Goal: Information Seeking & Learning: Learn about a topic

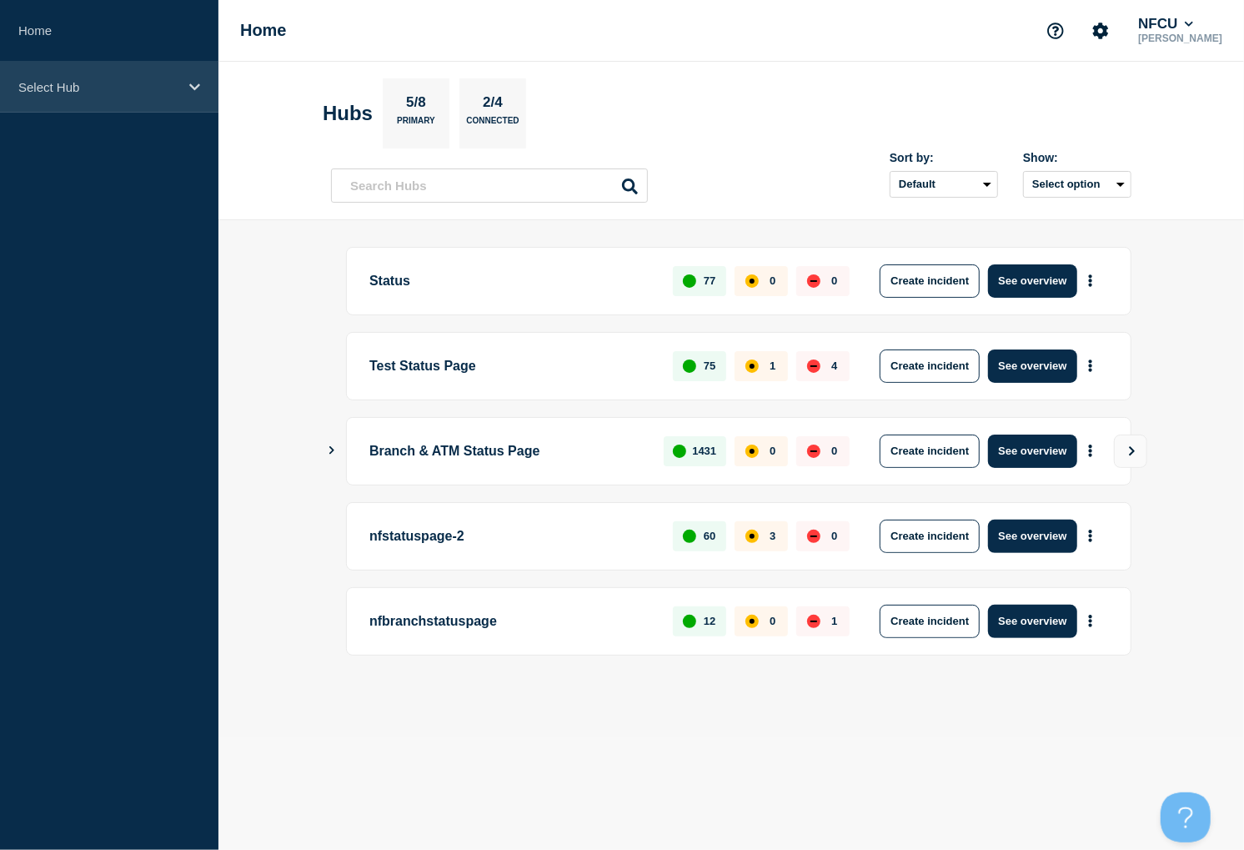
click at [143, 96] on div "Select Hub" at bounding box center [109, 87] width 219 height 51
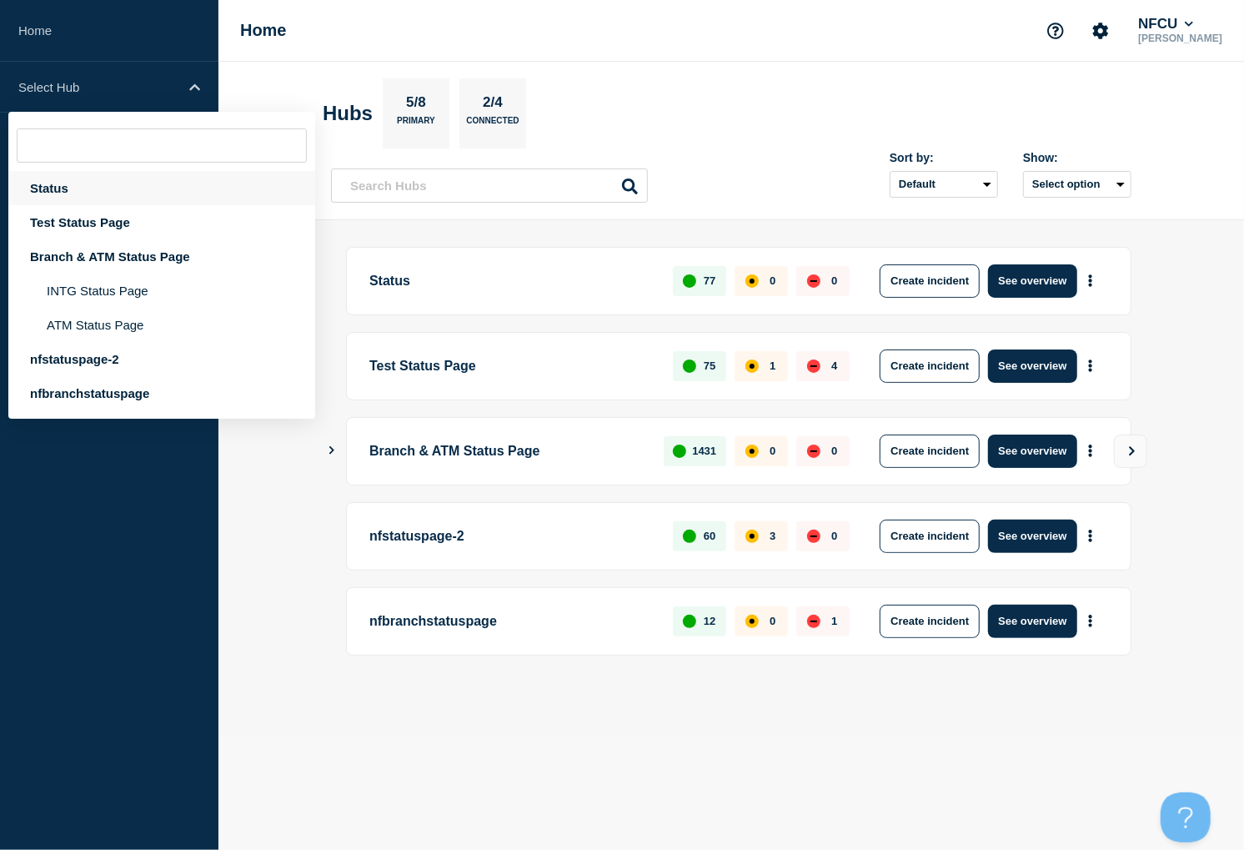
click at [59, 186] on div "Status" at bounding box center [161, 188] width 307 height 34
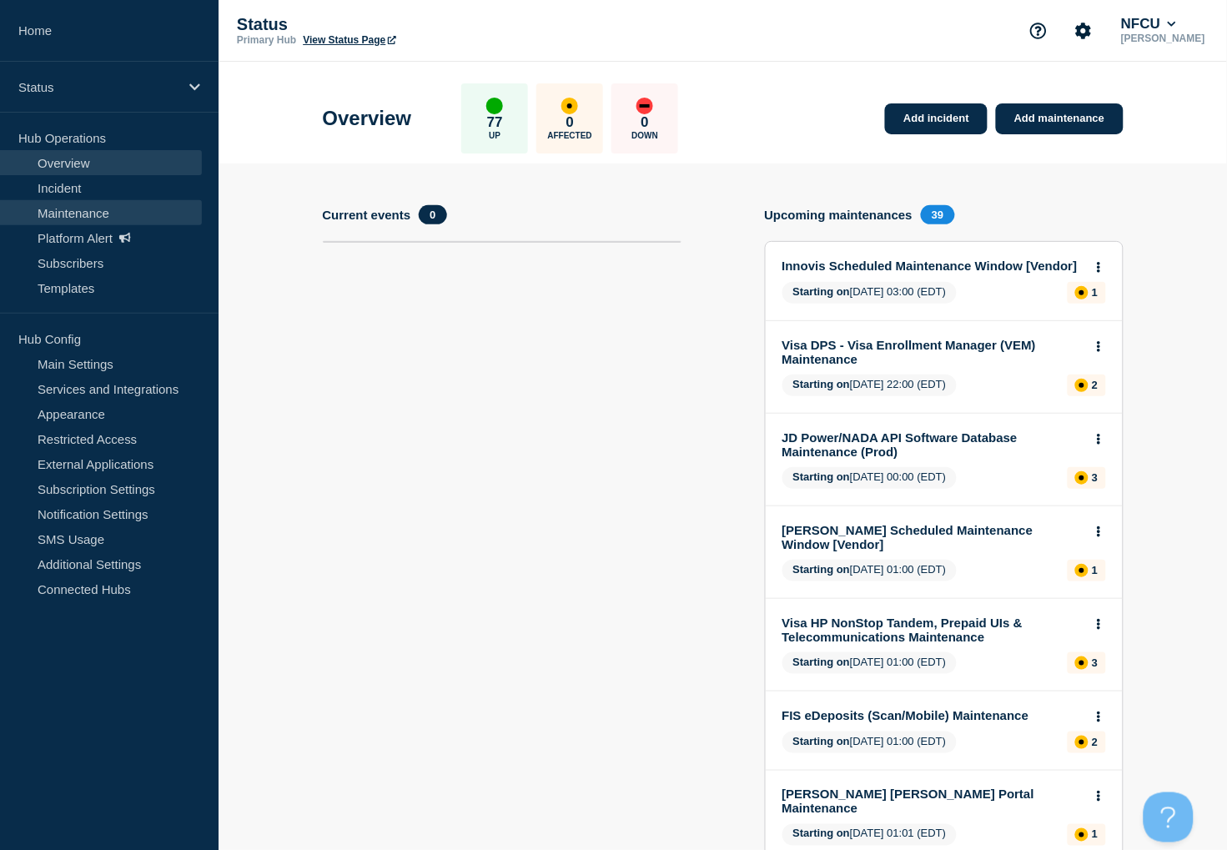
click at [58, 209] on link "Maintenance" at bounding box center [101, 212] width 202 height 25
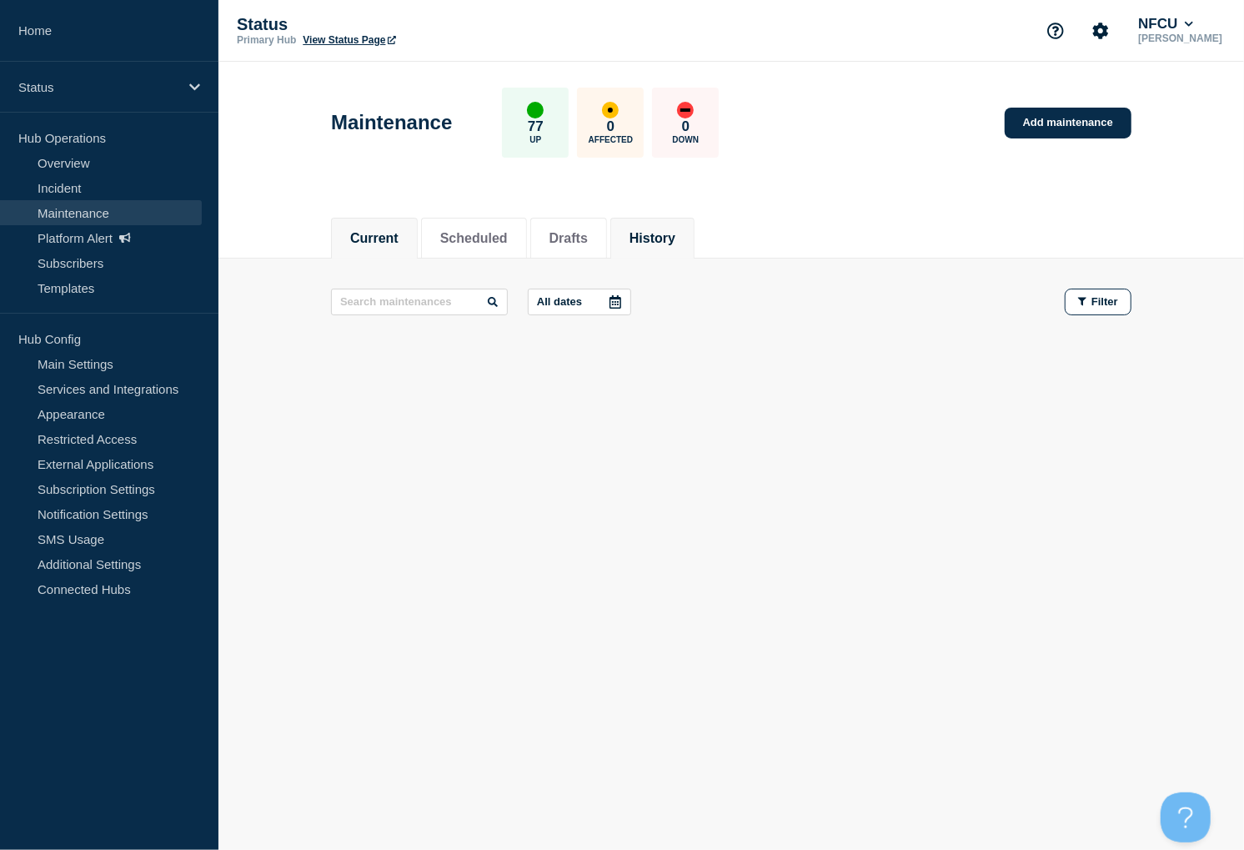
click at [676, 231] on button "History" at bounding box center [653, 238] width 46 height 15
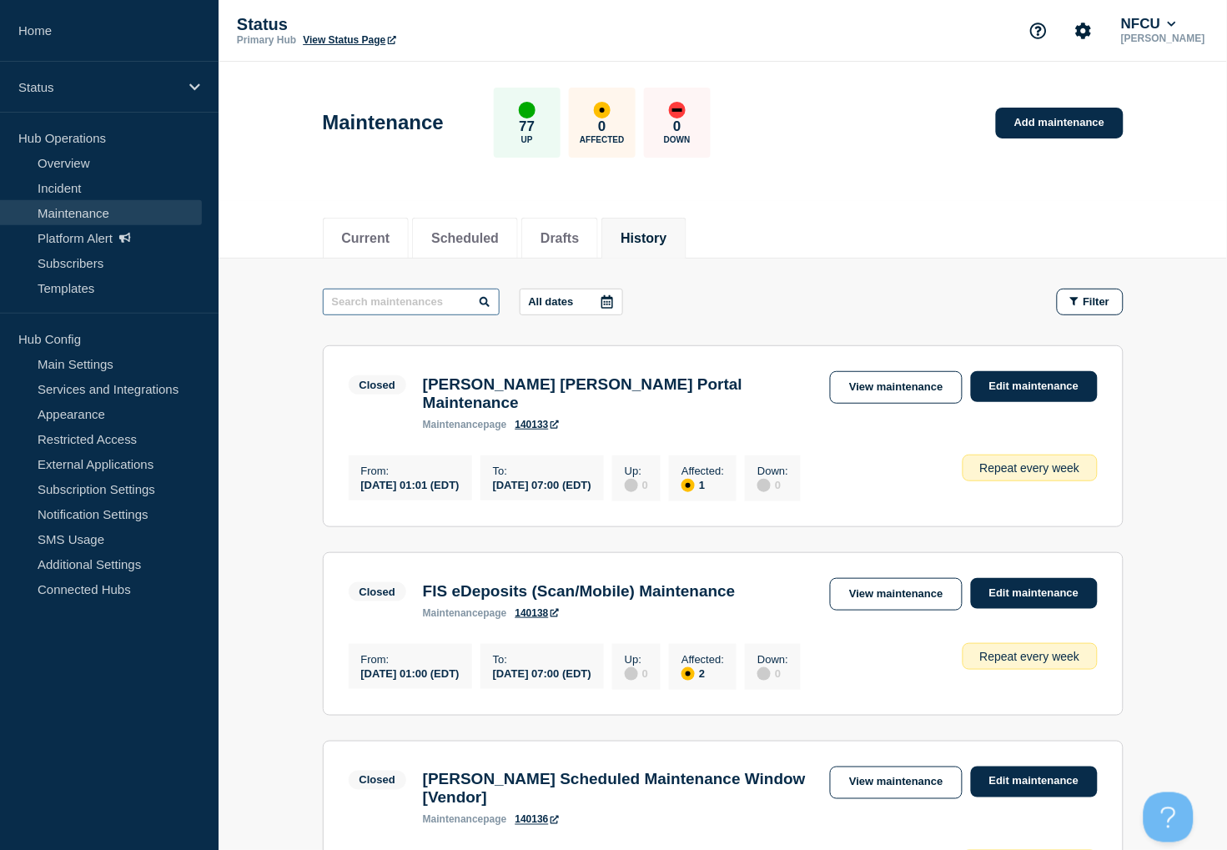
click at [365, 296] on input "text" at bounding box center [411, 302] width 177 height 27
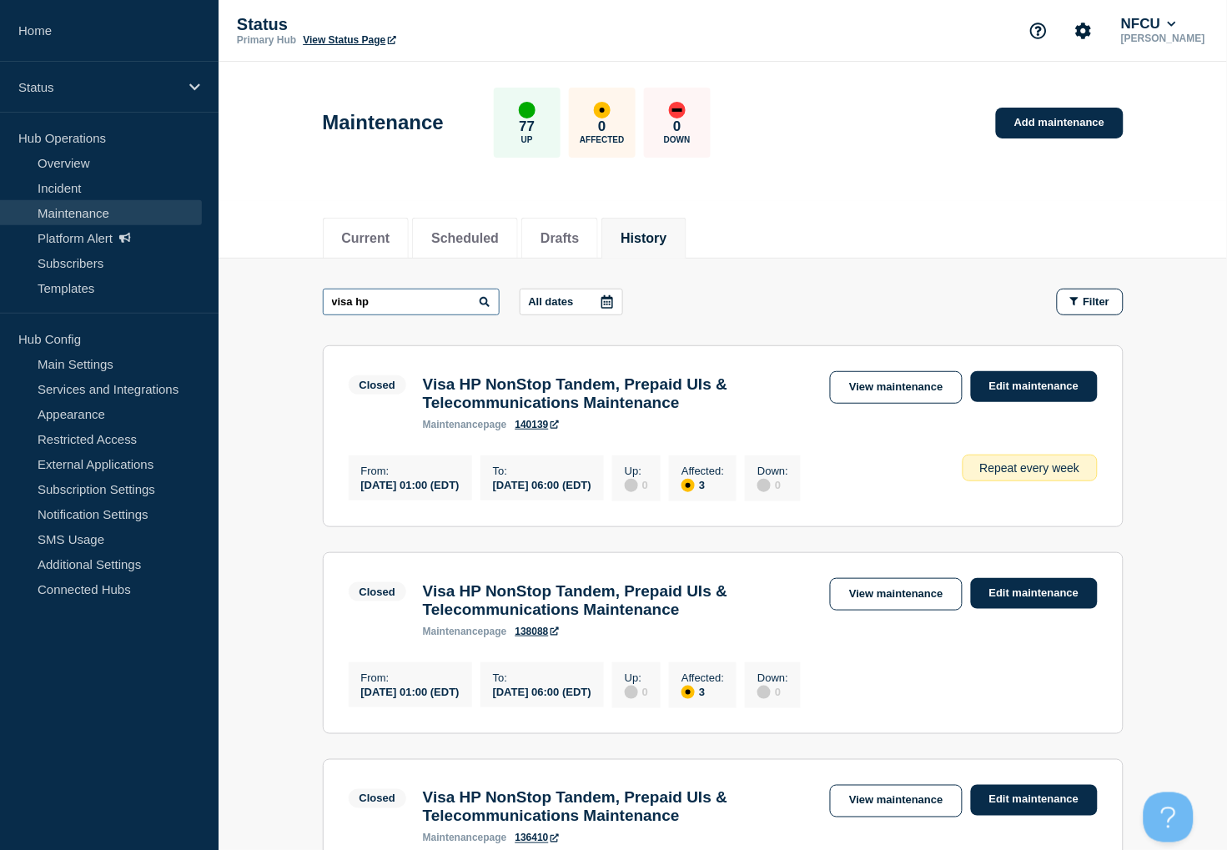
drag, startPoint x: 390, startPoint y: 305, endPoint x: 264, endPoint y: 293, distance: 126.6
type input "yodlee"
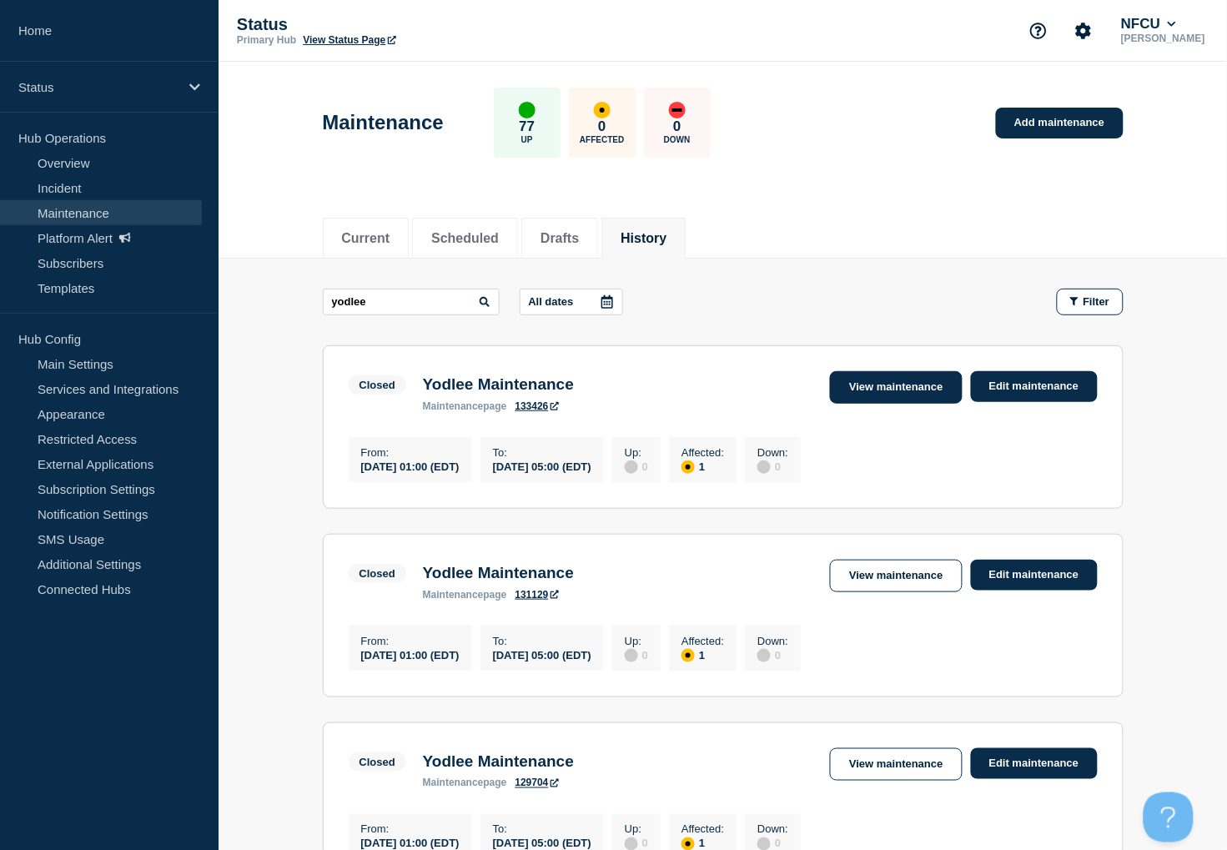
click at [863, 389] on link "View maintenance" at bounding box center [896, 387] width 132 height 33
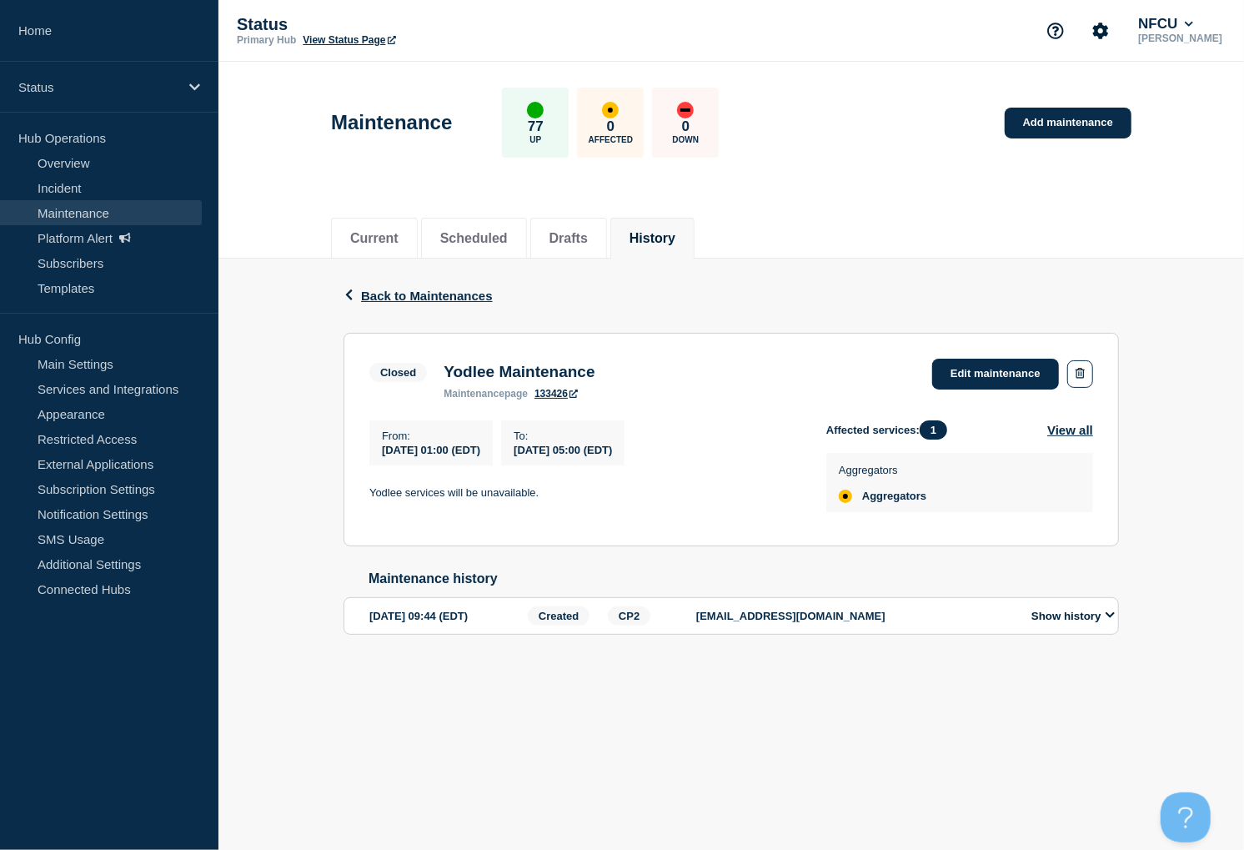
click at [671, 233] on button "History" at bounding box center [653, 238] width 46 height 15
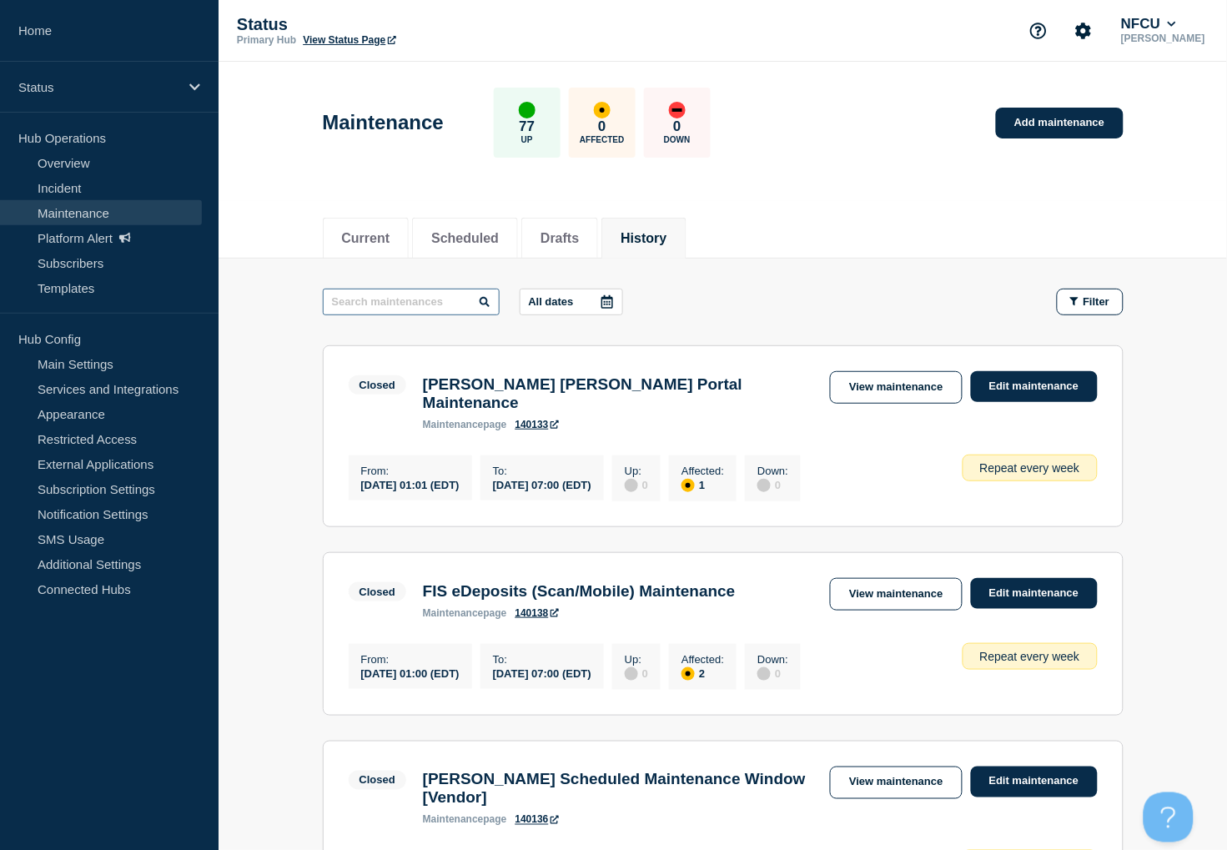
click at [439, 294] on input "text" at bounding box center [411, 302] width 177 height 27
type input "outseer"
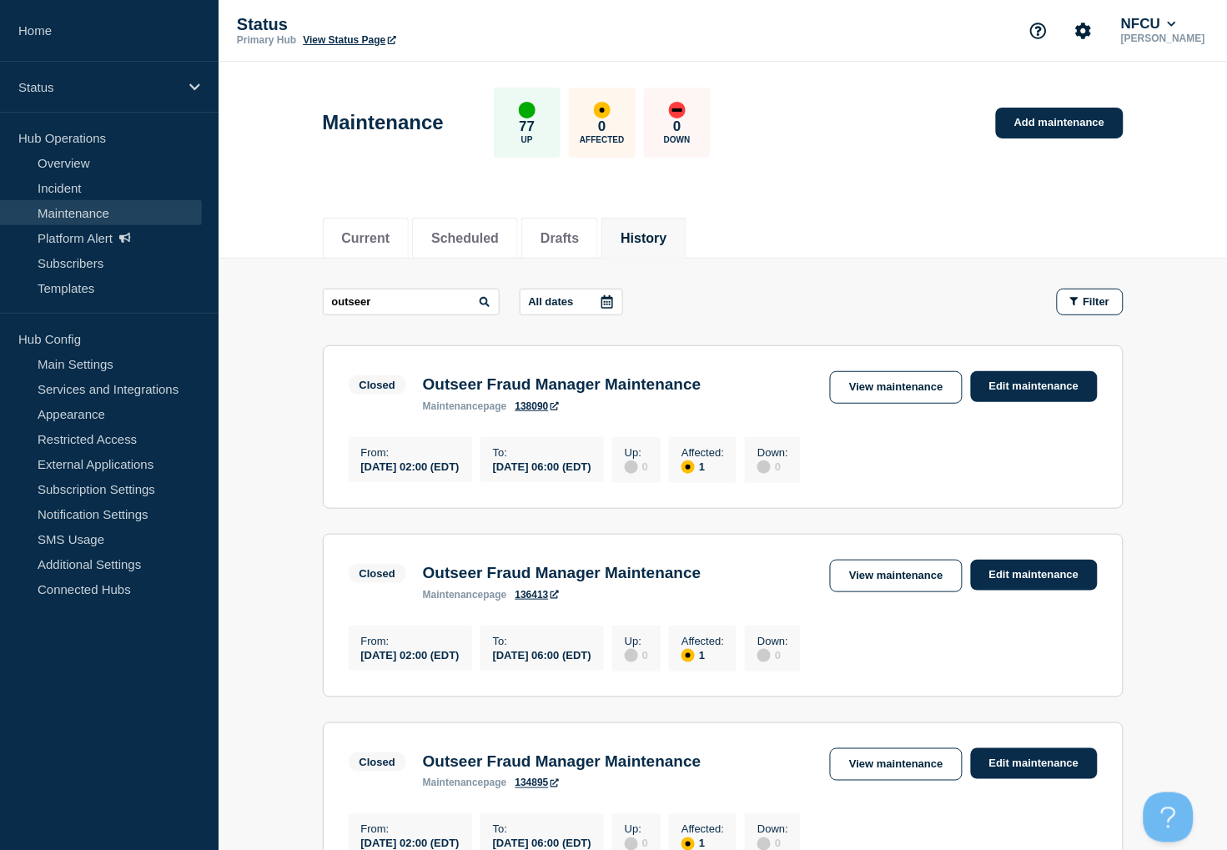
click at [888, 373] on link "View maintenance" at bounding box center [896, 387] width 132 height 33
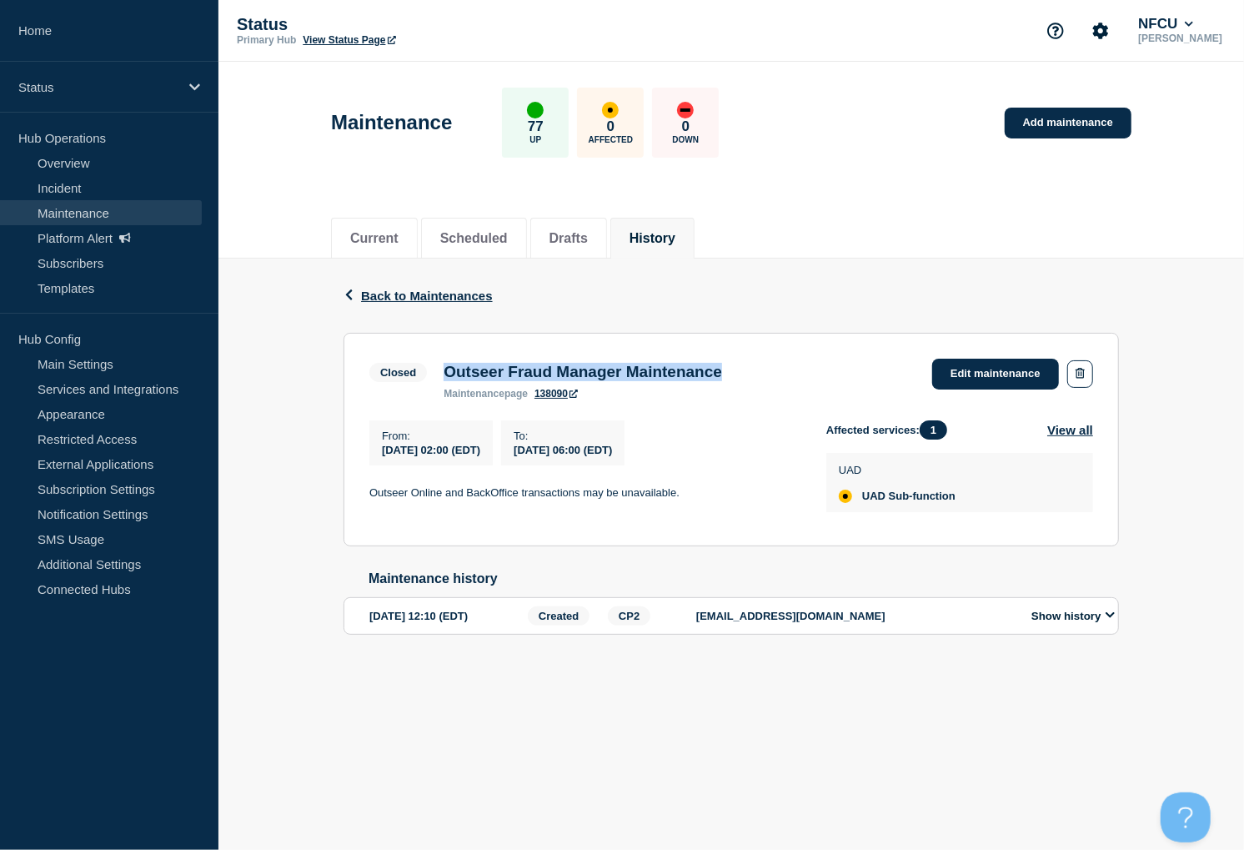
drag, startPoint x: 448, startPoint y: 373, endPoint x: 770, endPoint y: 368, distance: 322.0
click at [731, 368] on div "Outseer Fraud Manager Maintenance maintenance page 138090" at bounding box center [582, 381] width 295 height 37
copy h3 "Outseer Fraud Manager Maintenance"
click at [676, 241] on button "History" at bounding box center [653, 238] width 46 height 15
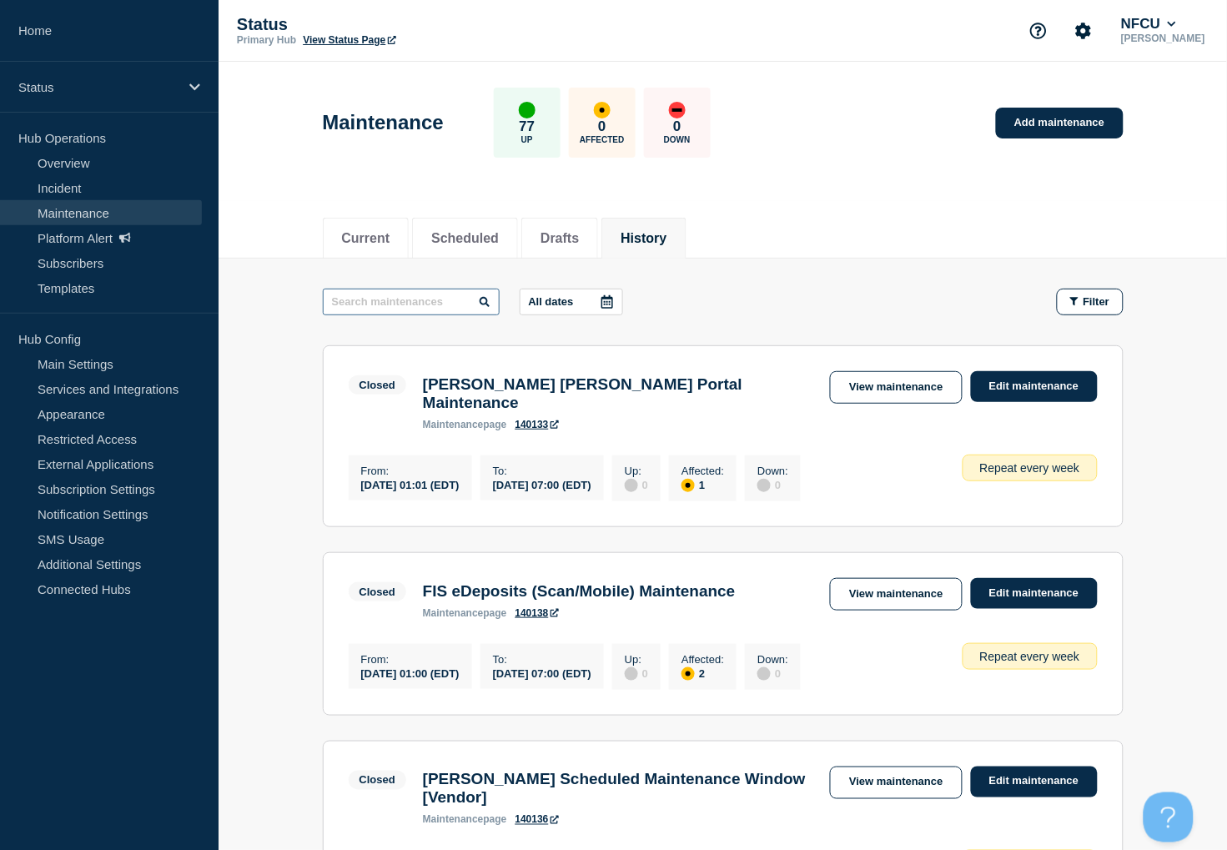
click at [360, 302] on input "text" at bounding box center [411, 302] width 177 height 27
type input "MRC"
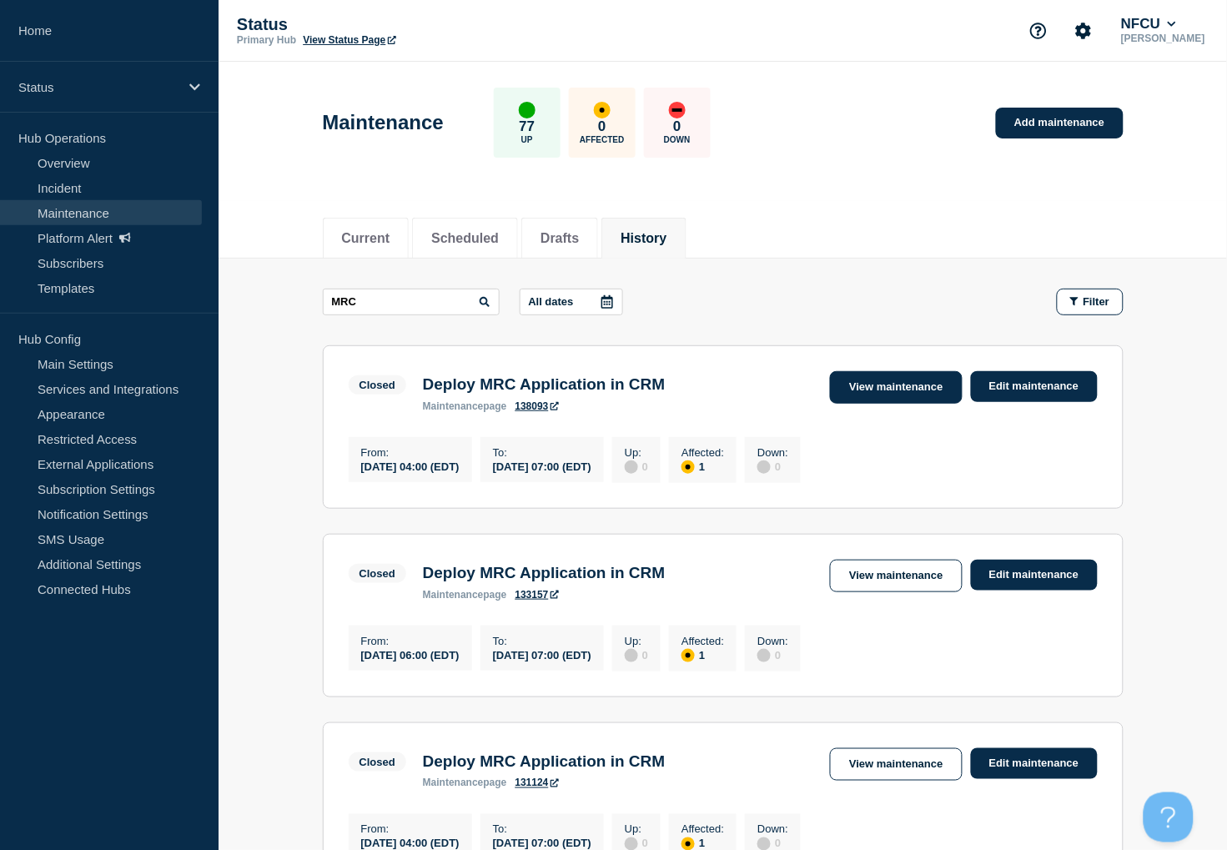
click at [882, 382] on link "View maintenance" at bounding box center [896, 387] width 132 height 33
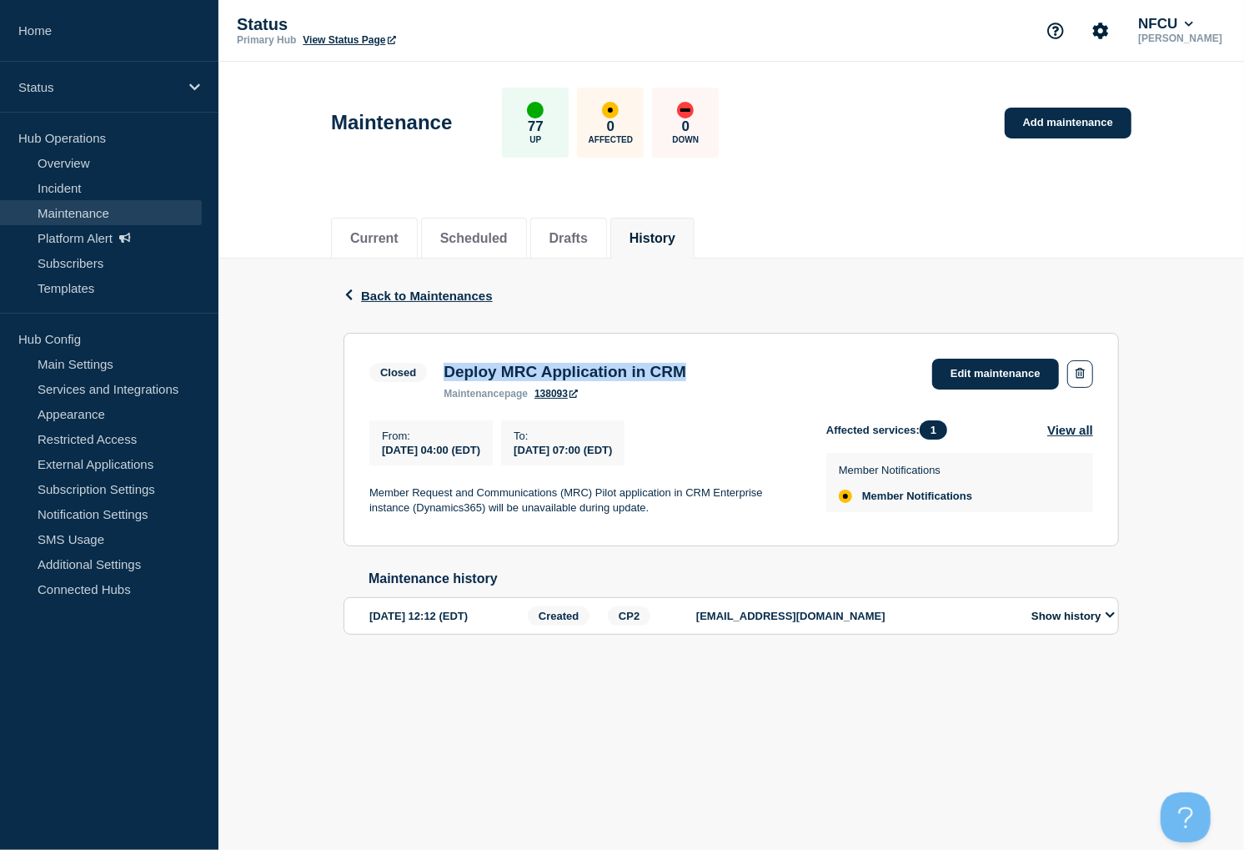
drag, startPoint x: 444, startPoint y: 370, endPoint x: 721, endPoint y: 353, distance: 277.5
click at [721, 353] on section "Closed Deploy MRC Application in CRM maintenance page 138093 Edit maintenance F…" at bounding box center [732, 440] width 776 height 214
copy h3 "Deploy MRC Application in CRM"
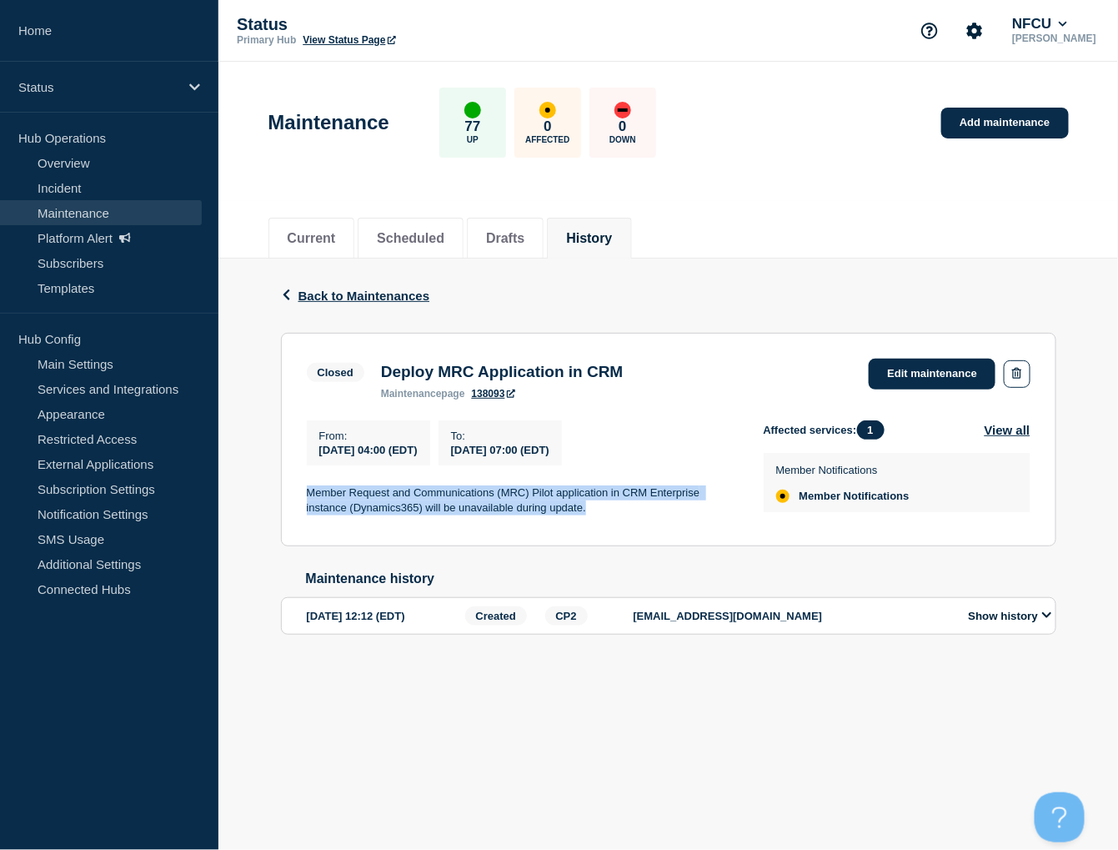
drag, startPoint x: 307, startPoint y: 490, endPoint x: 600, endPoint y: 507, distance: 293.3
click at [600, 507] on p "Member Request and Communications (MRC) Pilot application in CRM Enterprise ins…" at bounding box center [522, 500] width 430 height 31
copy p "Member Request and Communications (MRC) Pilot application in CRM Enterprise ins…"
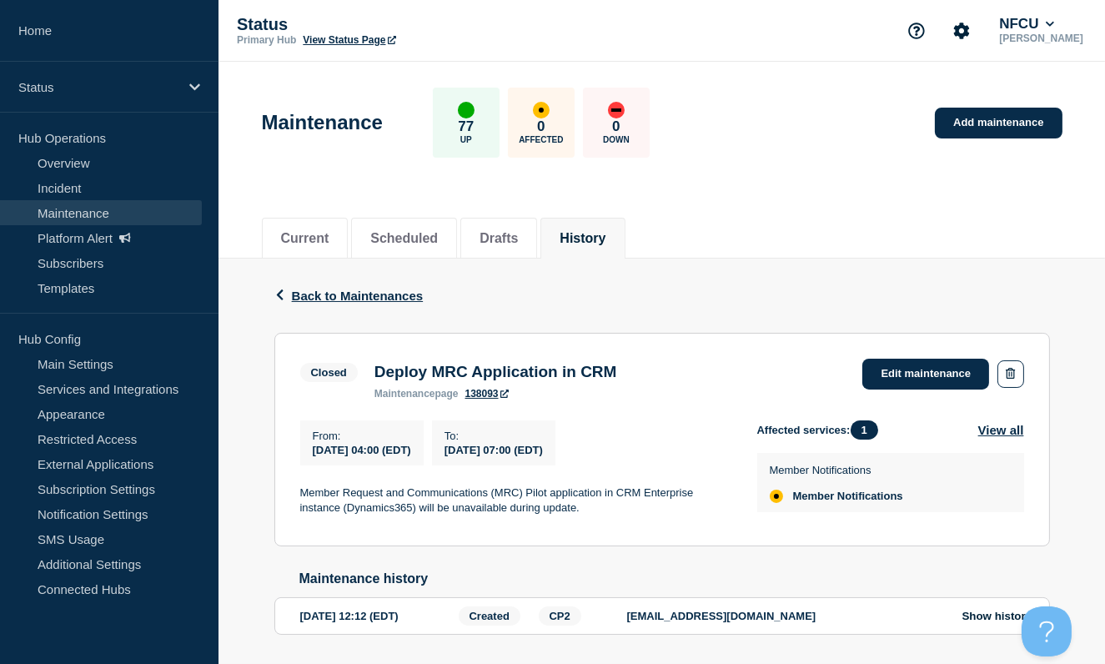
click at [588, 224] on li "History" at bounding box center [582, 238] width 84 height 41
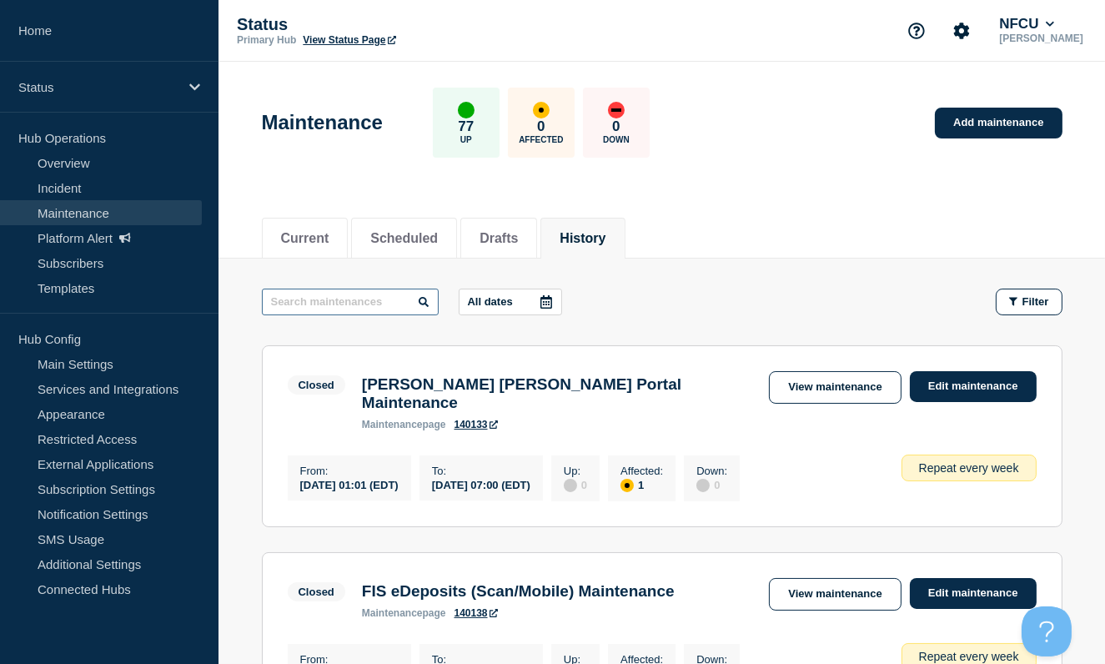
click at [355, 299] on input "text" at bounding box center [350, 302] width 177 height 27
paste input "Debt Sale"
type input "Debt Sale"
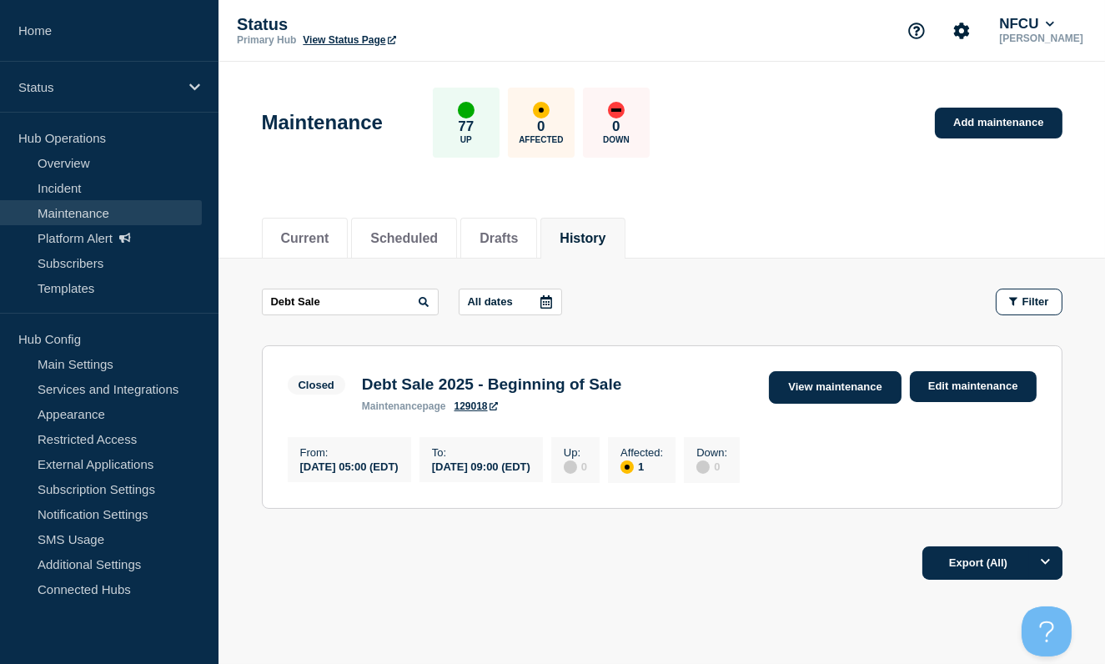
click at [808, 374] on link "View maintenance" at bounding box center [835, 387] width 132 height 33
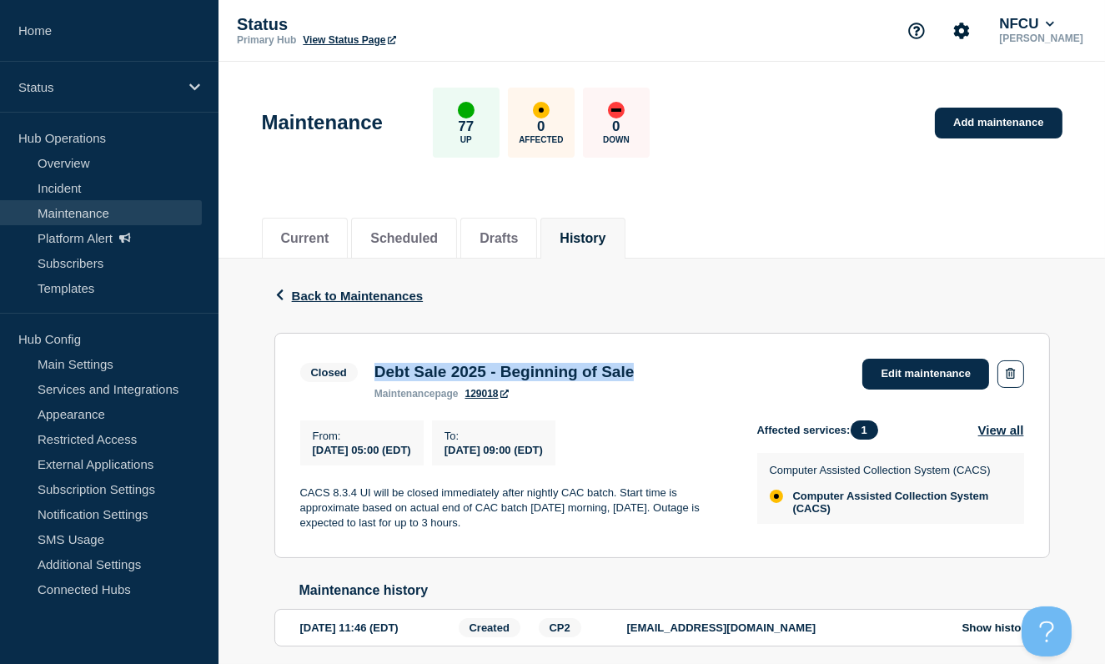
drag, startPoint x: 376, startPoint y: 371, endPoint x: 691, endPoint y: 382, distance: 315.5
click at [691, 382] on div "Closed Debt Sale 2025 - Beginning of Sale maintenance page 129018 Edit maintena…" at bounding box center [662, 379] width 724 height 41
copy h3 "Debt Sale 2025 - Beginning of Sale"
click at [601, 237] on button "History" at bounding box center [583, 238] width 46 height 15
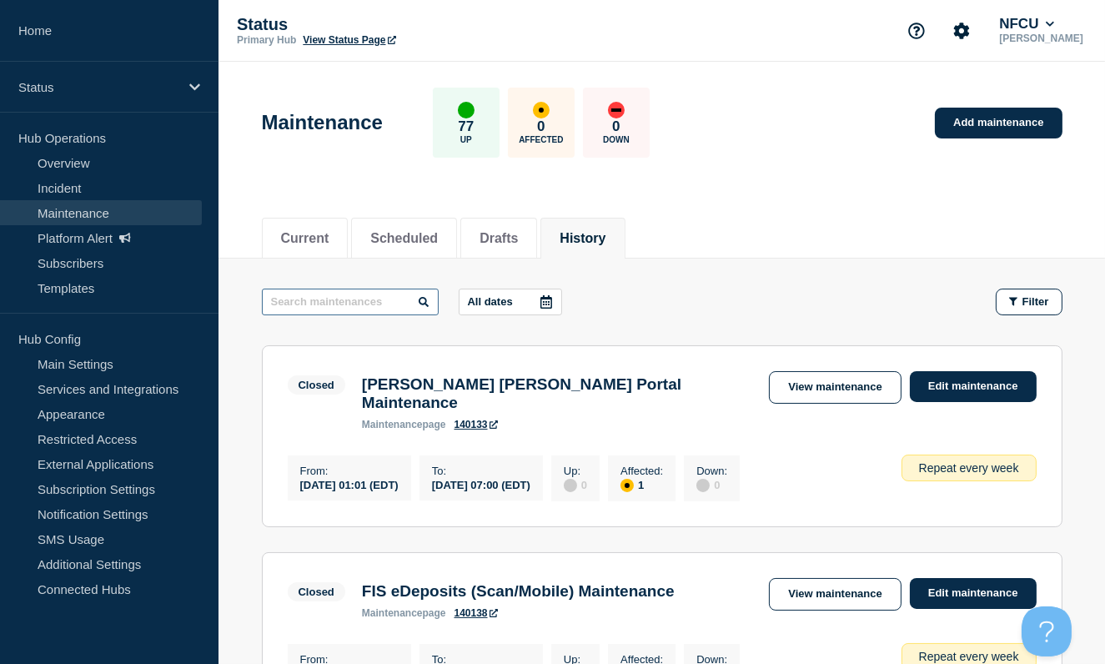
click at [338, 303] on input "text" at bounding box center [350, 302] width 177 height 27
type input "SQL"
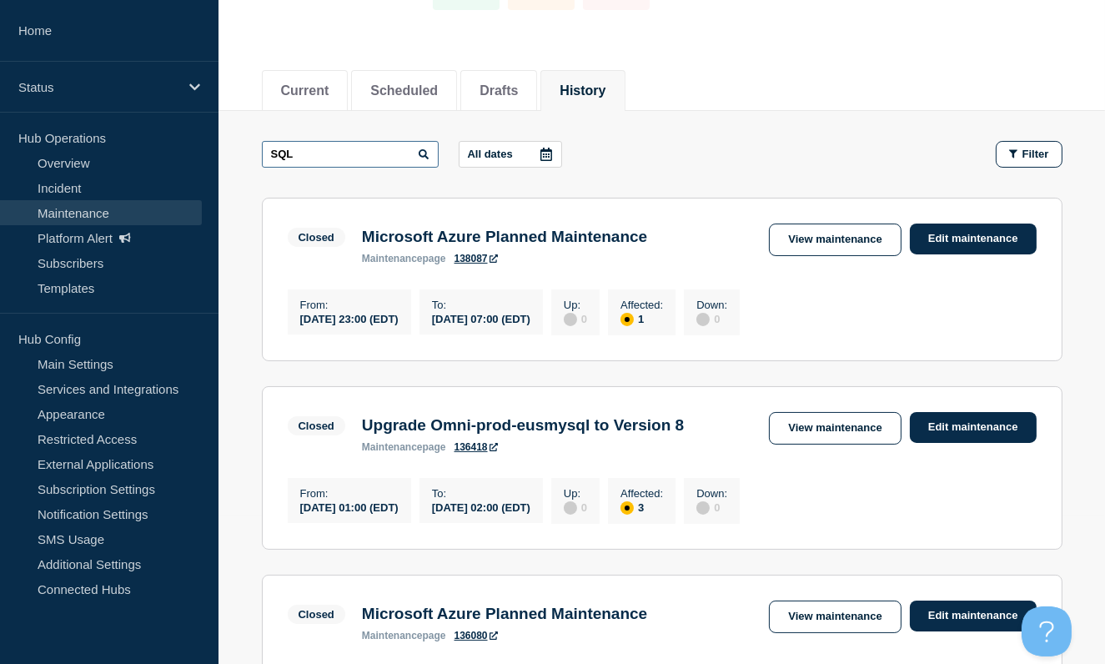
scroll to position [111, 0]
